Goal: Task Accomplishment & Management: Manage account settings

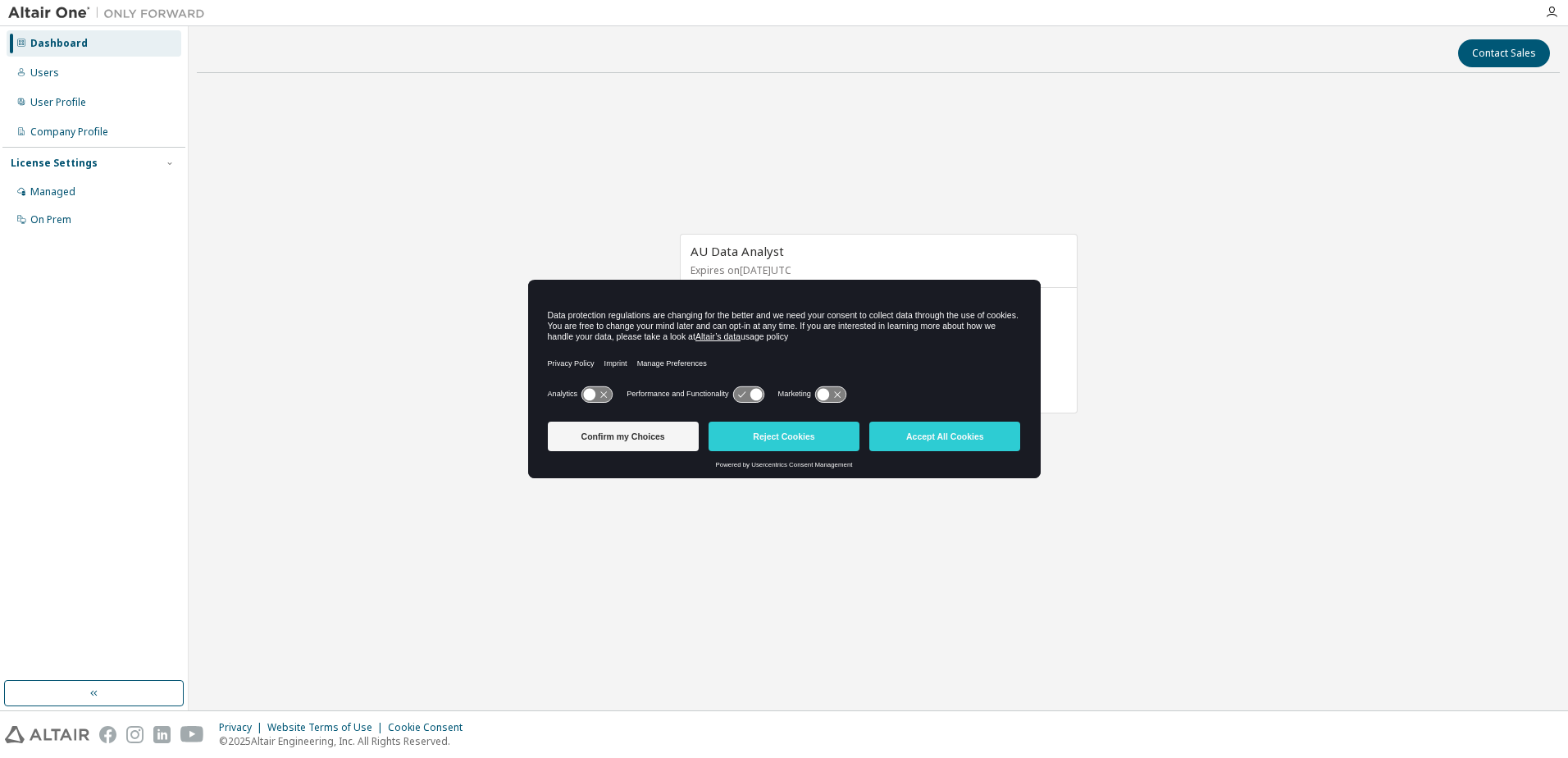
click at [746, 401] on icon at bounding box center [748, 394] width 30 height 16
click at [753, 392] on icon at bounding box center [756, 394] width 12 height 12
click at [756, 434] on button "Reject Cookies" at bounding box center [784, 436] width 151 height 29
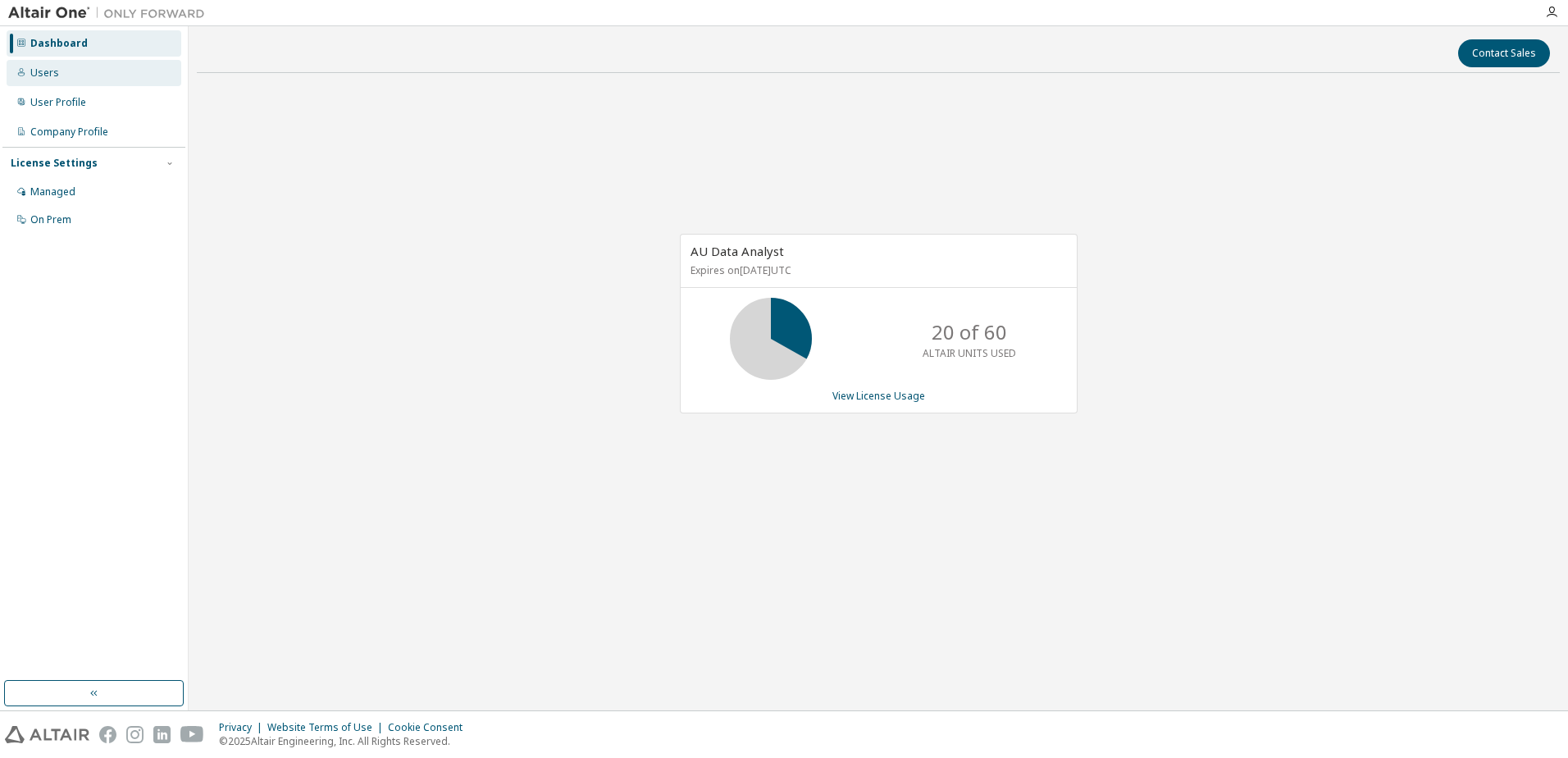
click at [53, 85] on div "Users" at bounding box center [93, 72] width 174 height 26
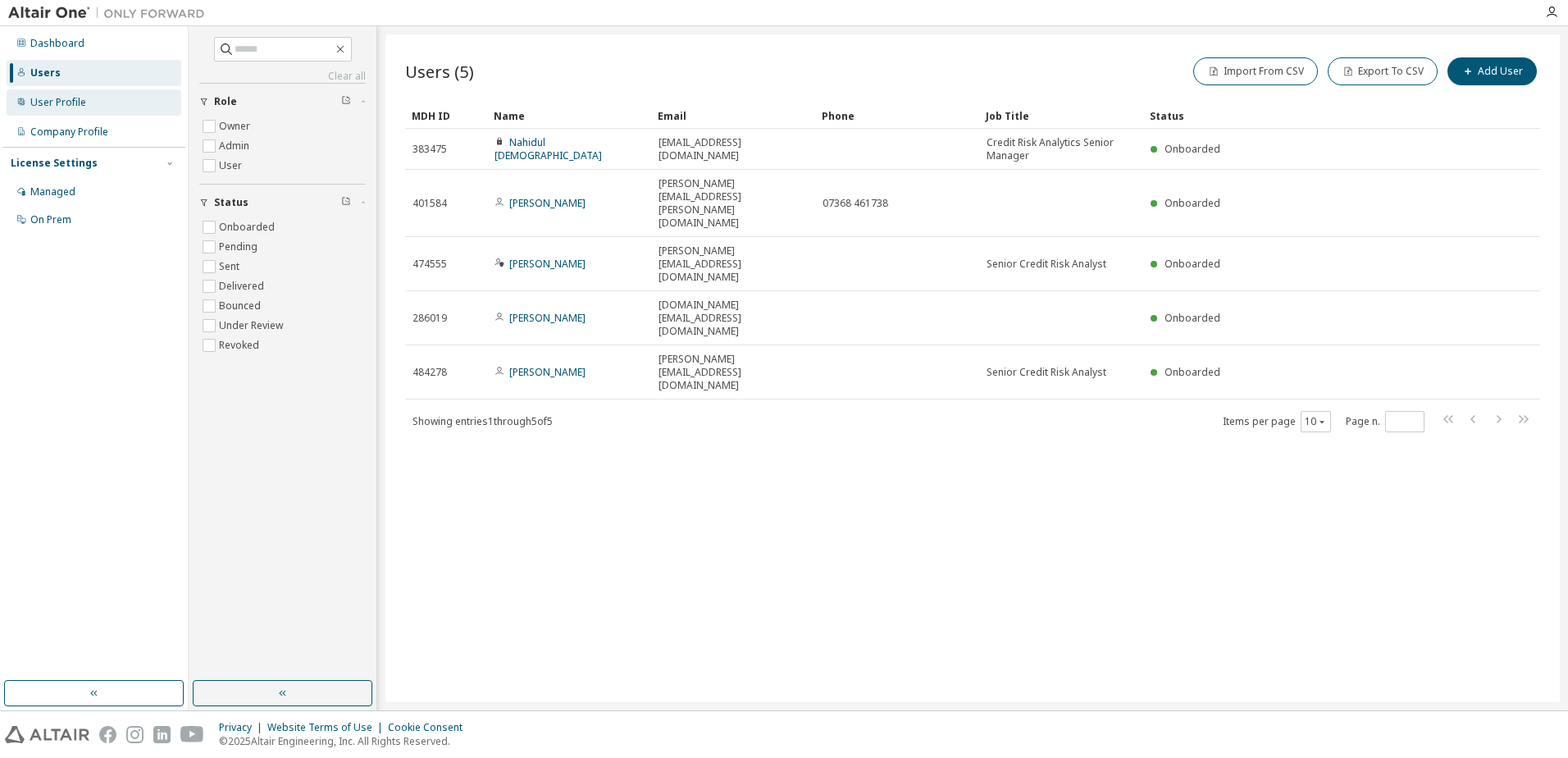
click at [114, 100] on div "User Profile" at bounding box center [93, 101] width 174 height 26
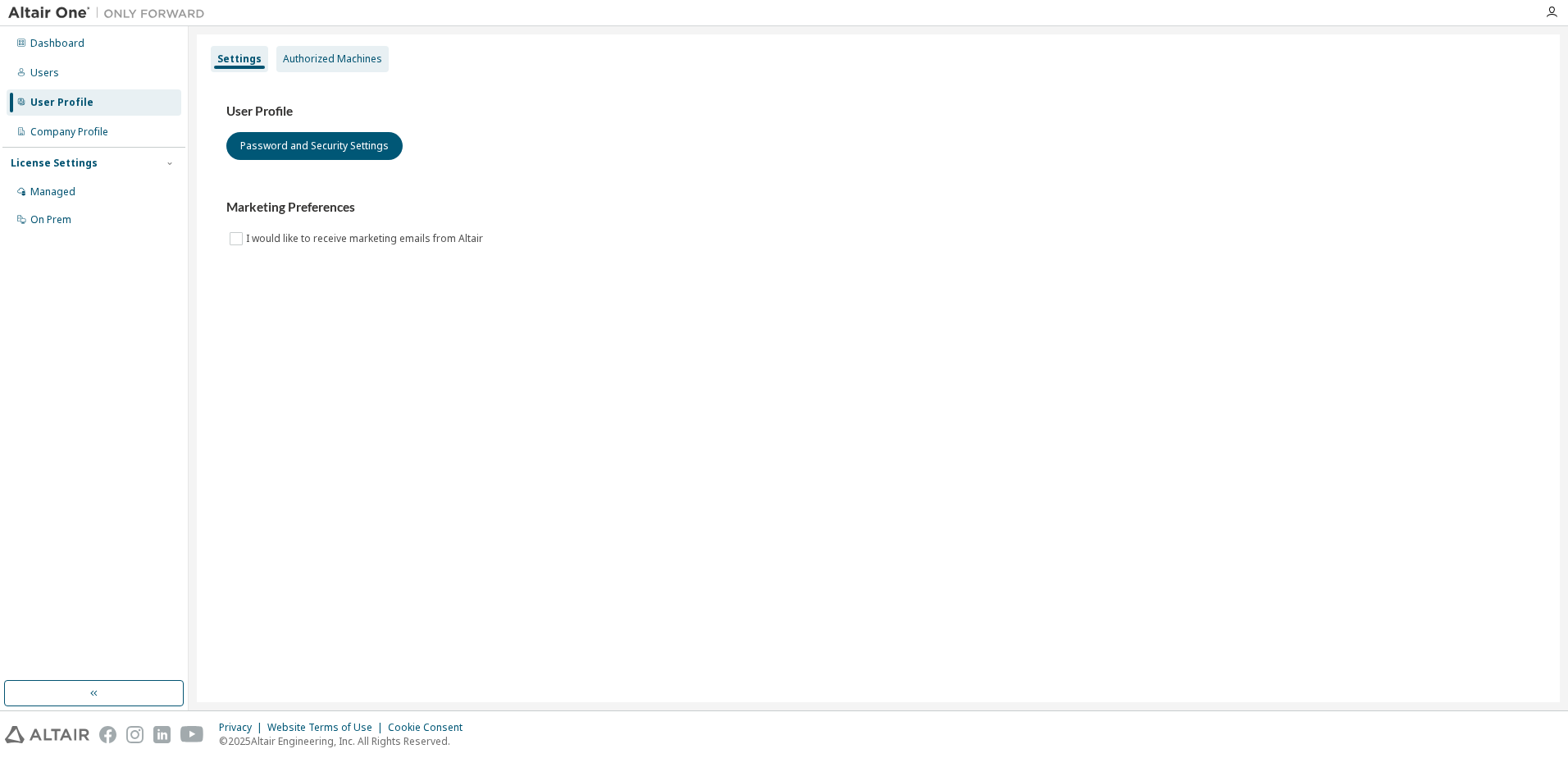
click at [368, 59] on div "Authorized Machines" at bounding box center [333, 59] width 100 height 13
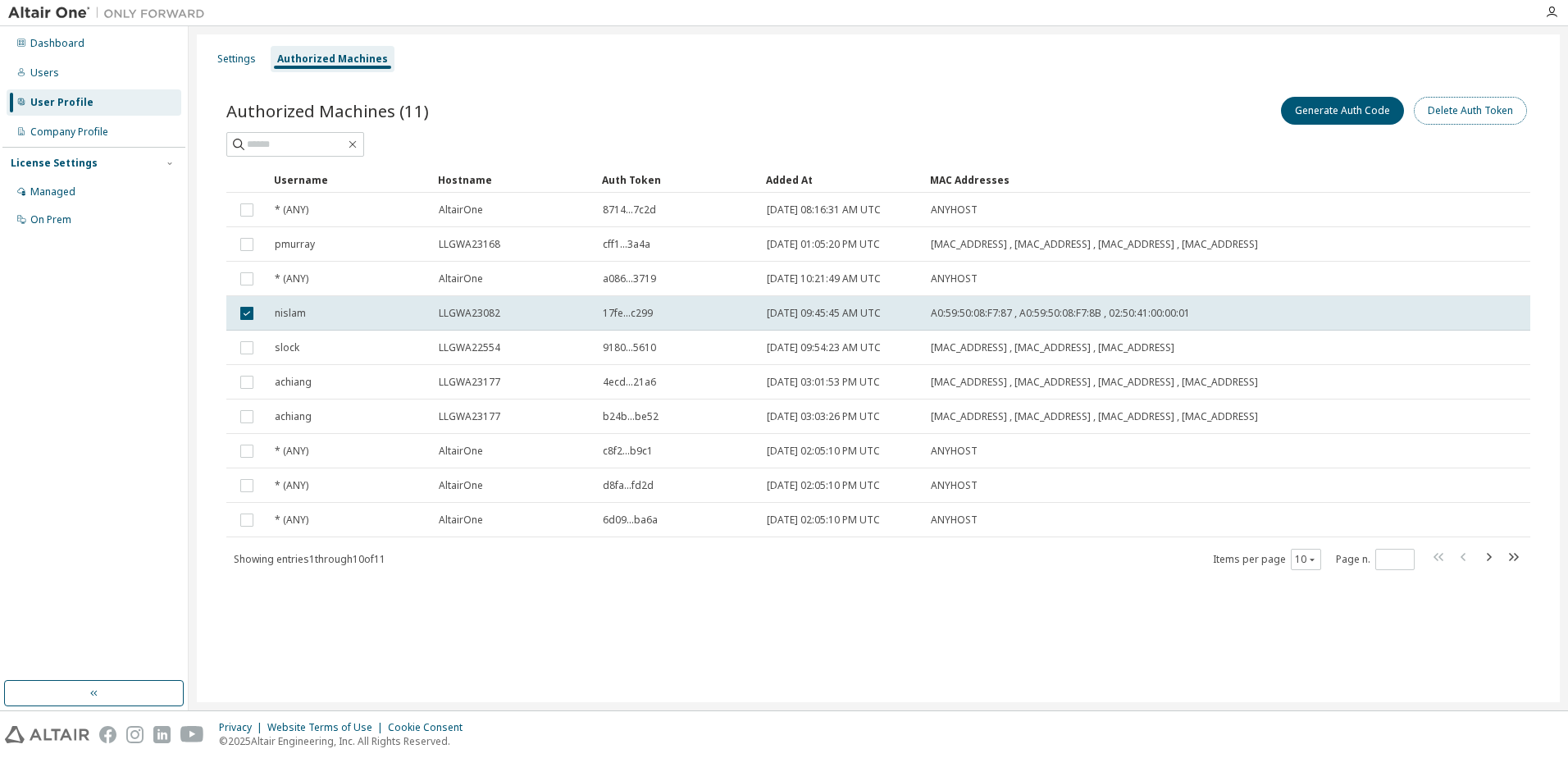
click at [1466, 110] on button "Delete Auth Token" at bounding box center [1470, 110] width 113 height 28
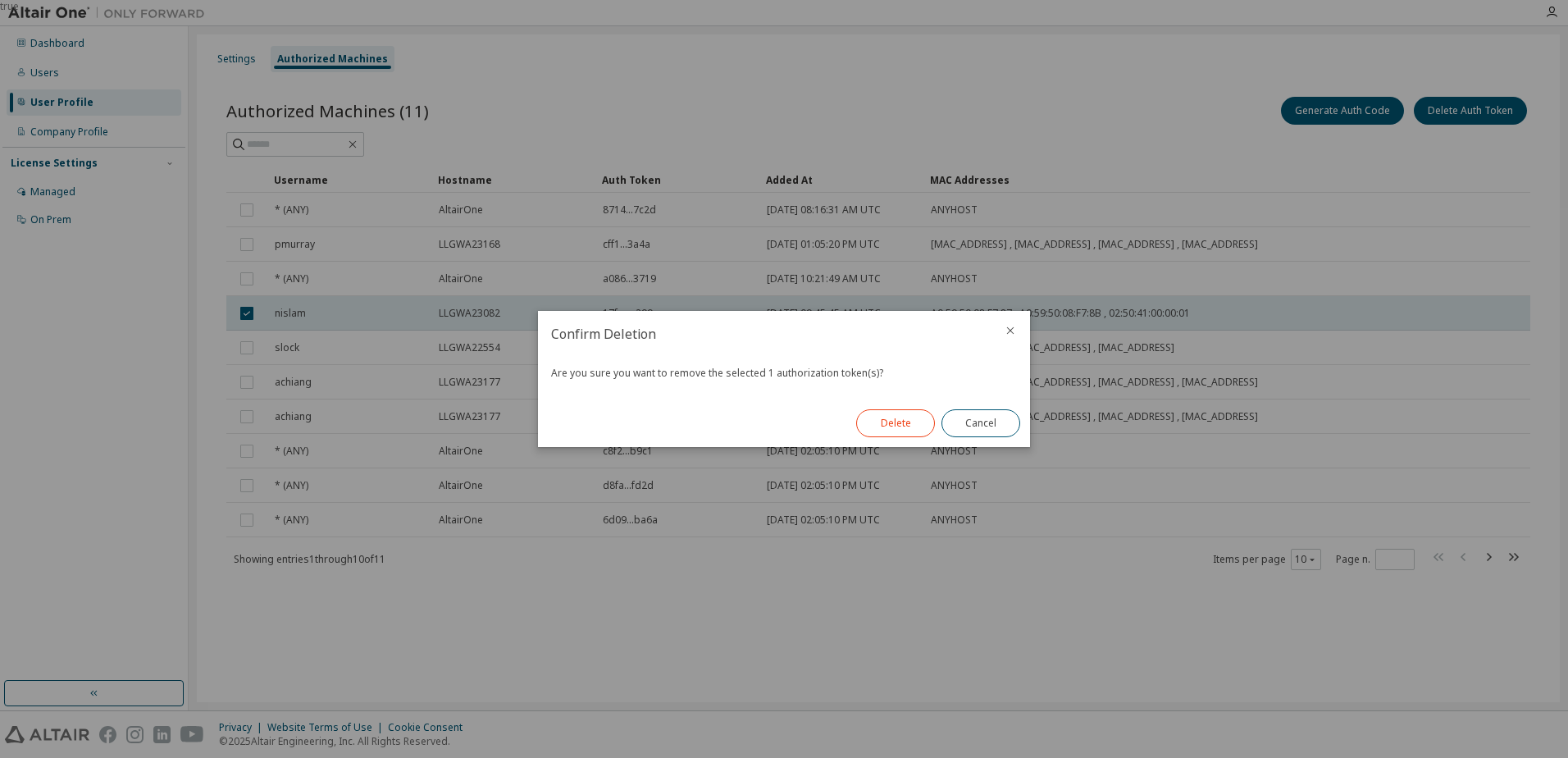
click at [897, 420] on button "Delete" at bounding box center [895, 423] width 78 height 28
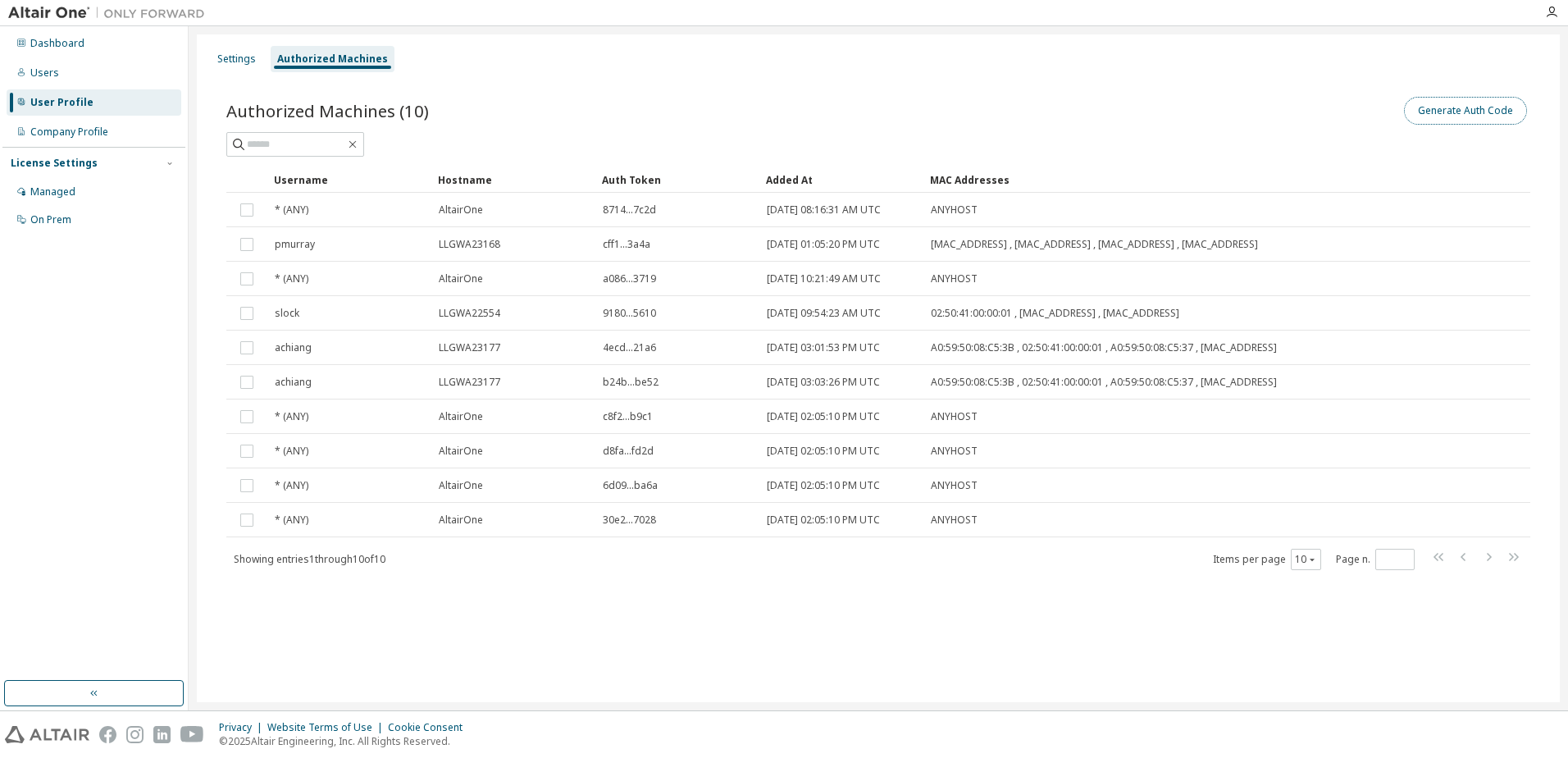
click at [1485, 110] on button "Generate Auth Code" at bounding box center [1466, 110] width 123 height 28
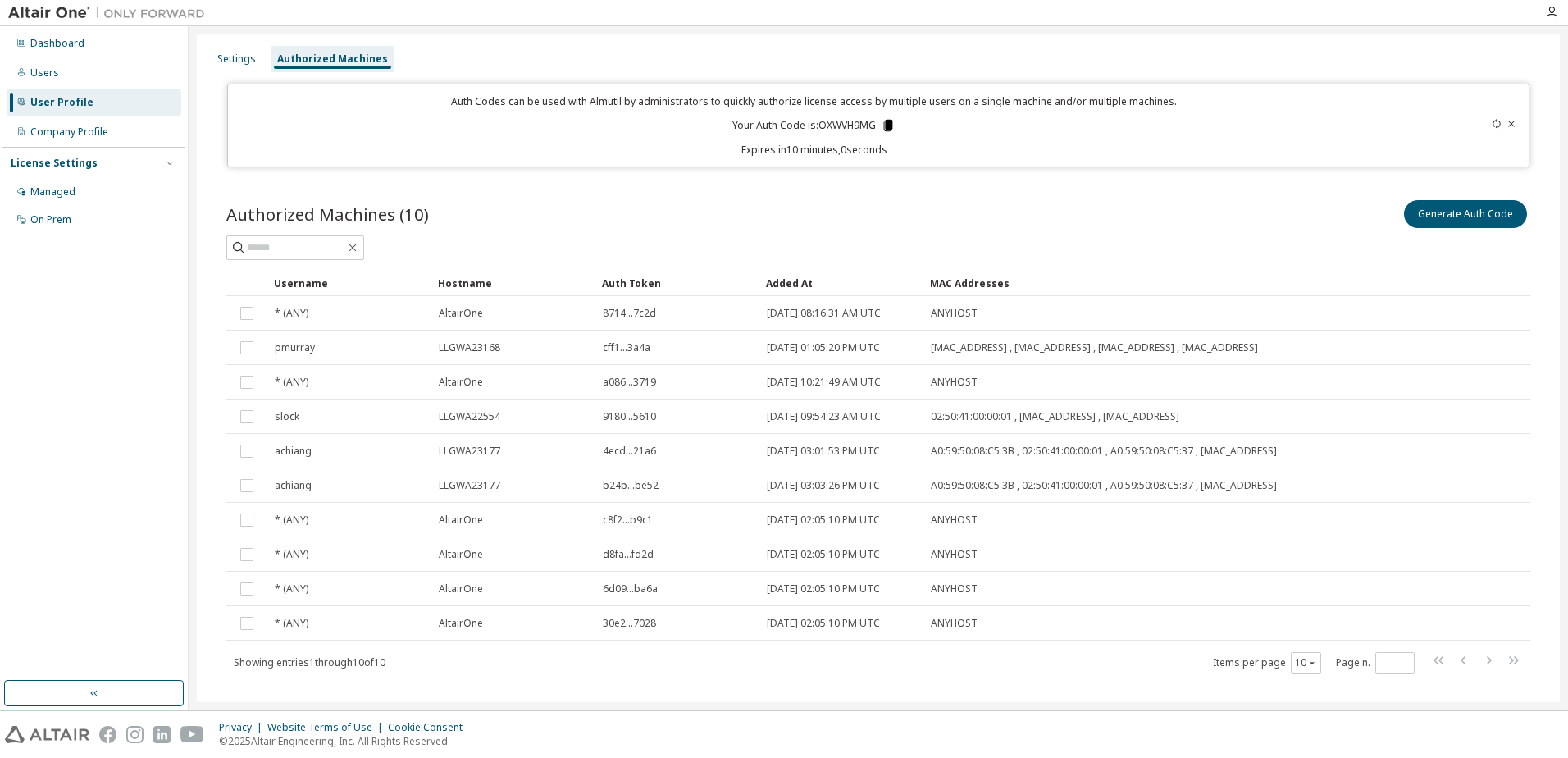
click at [881, 121] on icon at bounding box center [888, 125] width 15 height 15
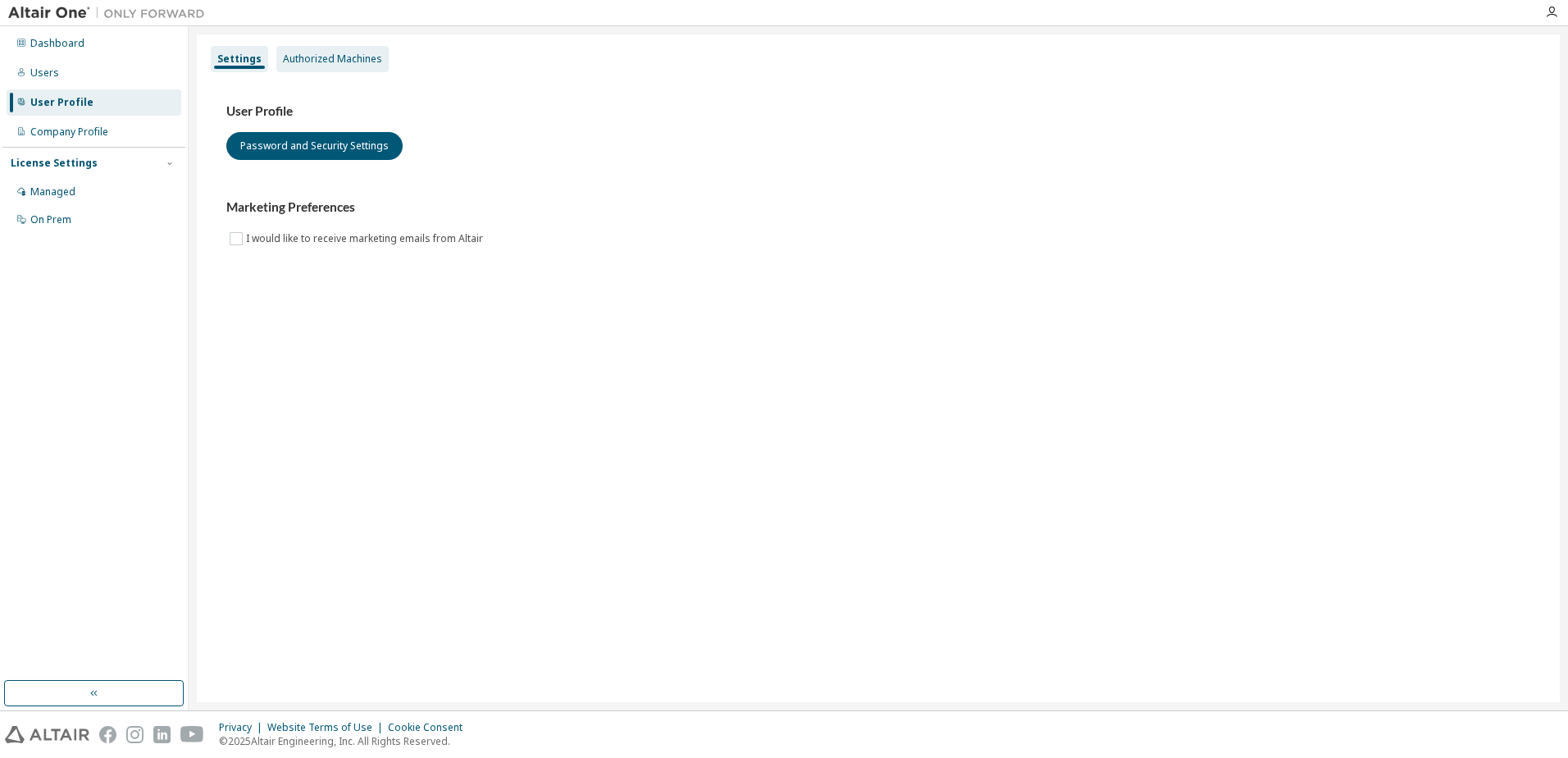
click at [363, 54] on div "Authorized Machines" at bounding box center [333, 59] width 100 height 13
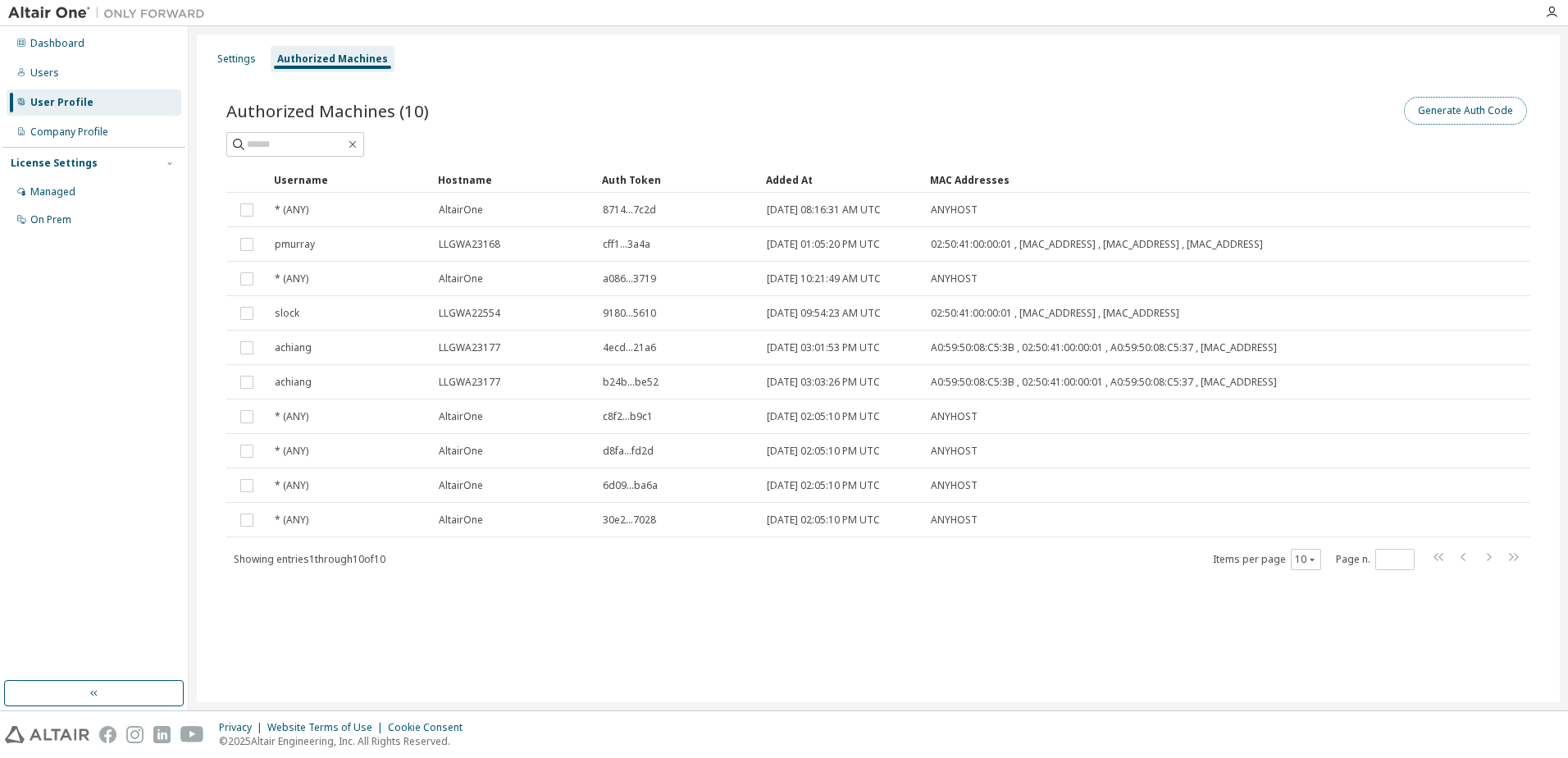
click at [1450, 102] on button "Generate Auth Code" at bounding box center [1466, 110] width 123 height 28
